Goal: Connect with others: Participate in discussion

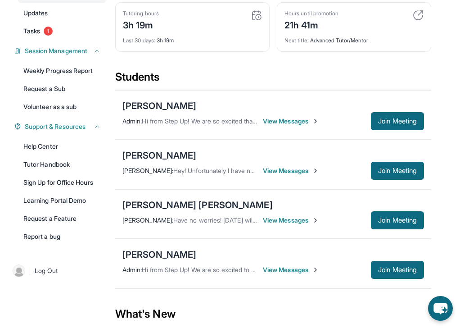
scroll to position [123, 0]
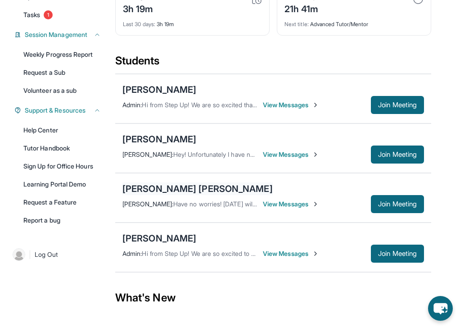
click at [197, 182] on div "[PERSON_NAME] [PERSON_NAME]" at bounding box center [197, 188] width 150 height 13
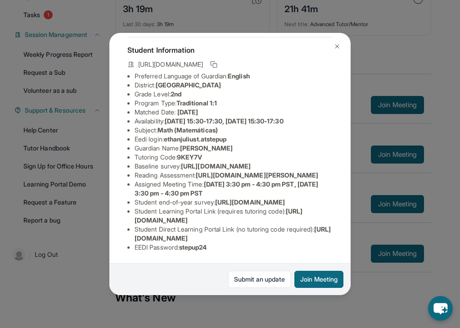
scroll to position [34, 0]
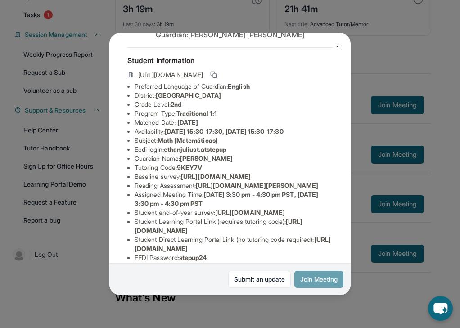
click at [316, 281] on button "Join Meeting" at bounding box center [318, 278] width 49 height 17
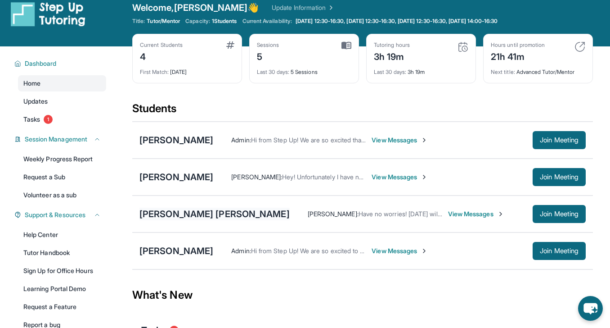
scroll to position [0, 0]
